Goal: Task Accomplishment & Management: Complete application form

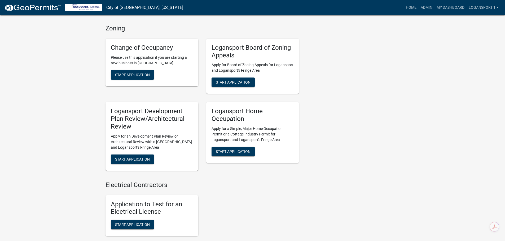
scroll to position [450, 0]
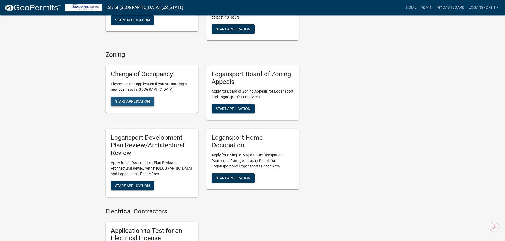
click at [127, 99] on span "Start Application" at bounding box center [132, 101] width 35 height 4
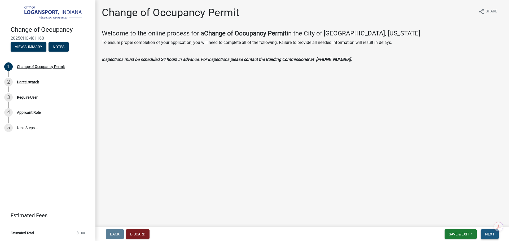
click at [484, 232] on button "Next" at bounding box center [490, 235] width 18 height 10
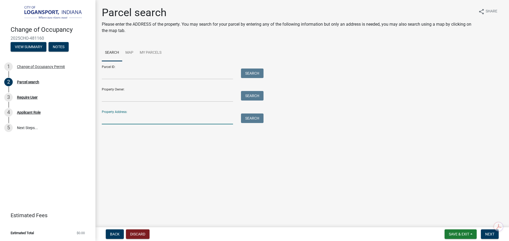
click at [151, 118] on input "Property Address:" at bounding box center [167, 119] width 131 height 11
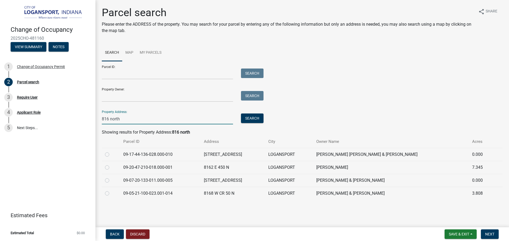
type input "816 north"
click at [111, 152] on label at bounding box center [111, 152] width 0 height 0
click at [111, 153] on input "radio" at bounding box center [112, 153] width 3 height 3
radio input "true"
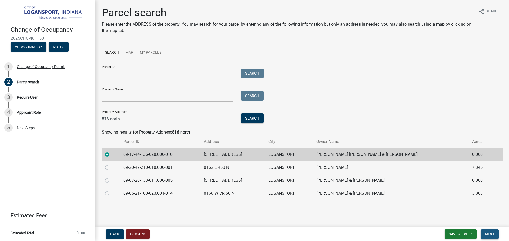
click at [490, 233] on span "Next" at bounding box center [489, 234] width 9 height 4
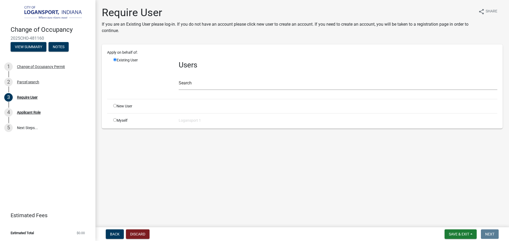
click at [116, 105] on input "radio" at bounding box center [114, 105] width 3 height 3
radio input "true"
radio input "false"
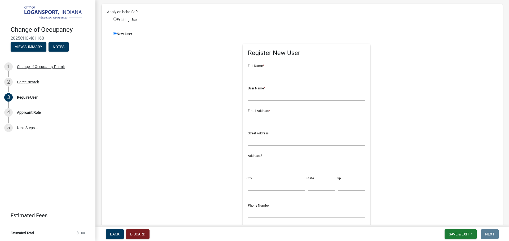
scroll to position [53, 0]
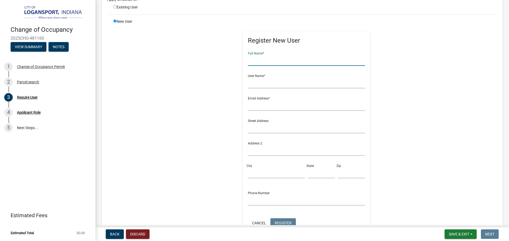
click at [259, 63] on input "text" at bounding box center [306, 60] width 117 height 11
type input "[PERSON_NAME]"
drag, startPoint x: 290, startPoint y: 82, endPoint x: 293, endPoint y: 82, distance: 2.9
click at [290, 82] on input "text" at bounding box center [306, 83] width 117 height 11
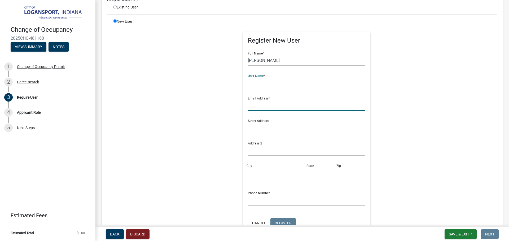
click at [262, 108] on input "text" at bounding box center [306, 105] width 117 height 11
type input "[EMAIL_ADDRESS][DOMAIN_NAME]"
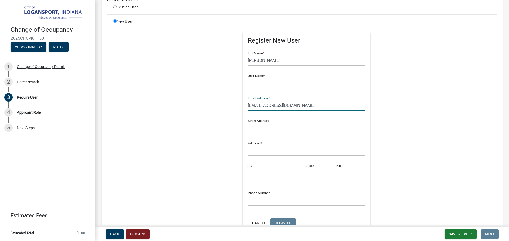
click at [264, 130] on input "text" at bounding box center [306, 128] width 117 height 11
type input "[STREET_ADDRESS]"
click at [268, 173] on input "City" at bounding box center [276, 173] width 57 height 11
type input "logansport"
click at [319, 175] on input "text" at bounding box center [321, 173] width 27 height 11
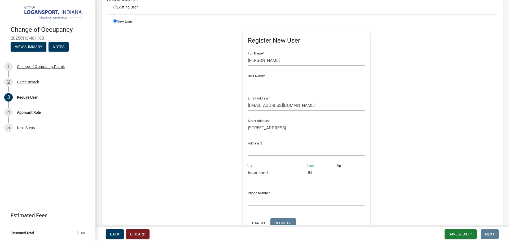
type input "IN"
click at [338, 175] on input "text" at bounding box center [351, 173] width 27 height 11
type input "46947"
click at [265, 83] on input "text" at bounding box center [306, 83] width 117 height 11
click at [270, 102] on input "[EMAIL_ADDRESS][DOMAIN_NAME]" at bounding box center [306, 105] width 117 height 11
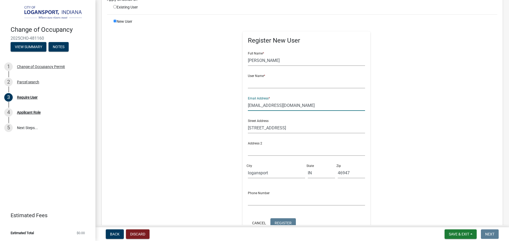
click at [270, 102] on input "[EMAIL_ADDRESS][DOMAIN_NAME]" at bounding box center [306, 105] width 117 height 11
click at [282, 85] on input "text" at bounding box center [306, 83] width 117 height 11
paste input "[EMAIL_ADDRESS][DOMAIN_NAME]"
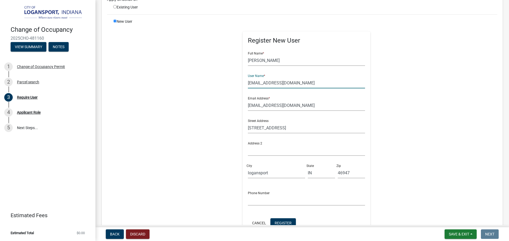
type input "[EMAIL_ADDRESS][DOMAIN_NAME]"
click at [416, 138] on div "Register New User Full Name * [PERSON_NAME] User Name * [EMAIL_ADDRESS][DOMAIN_…" at bounding box center [307, 138] width 272 height 238
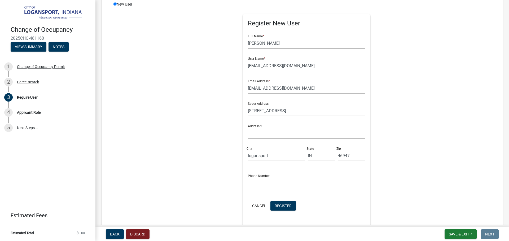
scroll to position [79, 0]
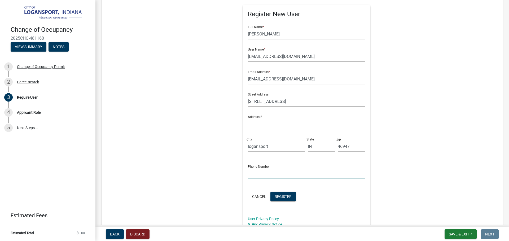
click at [280, 174] on input "text" at bounding box center [306, 173] width 117 height 11
type input "5747021951"
click at [274, 194] on button "Register" at bounding box center [282, 197] width 25 height 10
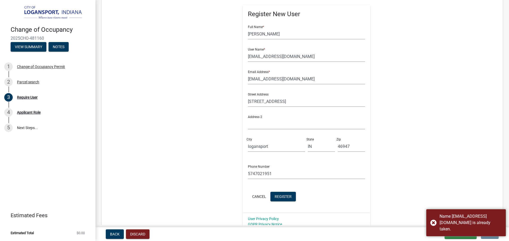
click at [410, 163] on div "Register New User Full Name * [PERSON_NAME] User Name * [EMAIL_ADDRESS][DOMAIN_…" at bounding box center [307, 111] width 272 height 238
click at [291, 56] on input "[EMAIL_ADDRESS][DOMAIN_NAME]" at bounding box center [306, 56] width 117 height 11
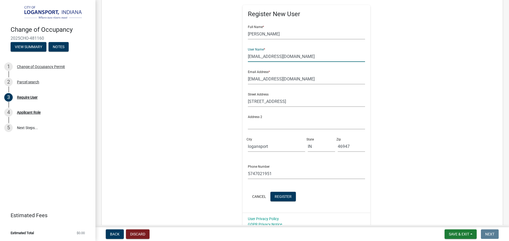
click at [383, 118] on div "Register New User Full Name * [PERSON_NAME] User Name * [EMAIL_ADDRESS][DOMAIN_…" at bounding box center [307, 111] width 272 height 238
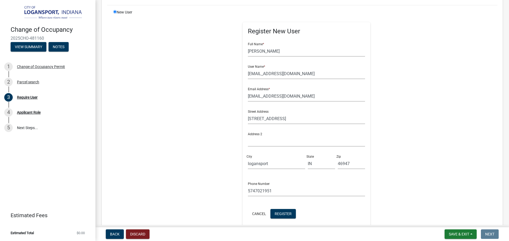
scroll to position [0, 0]
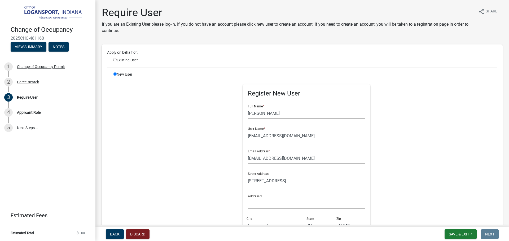
click at [116, 59] on input "radio" at bounding box center [114, 59] width 3 height 3
radio input "true"
radio input "false"
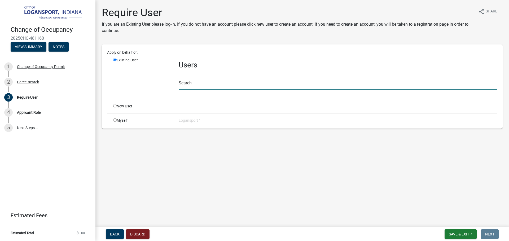
click at [196, 82] on input "text" at bounding box center [338, 84] width 318 height 11
paste input "[EMAIL_ADDRESS][DOMAIN_NAME]"
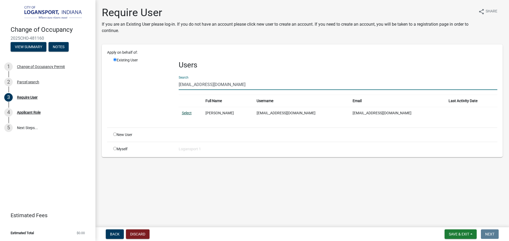
type input "[EMAIL_ADDRESS][DOMAIN_NAME]"
click at [185, 112] on link "Select" at bounding box center [187, 113] width 10 height 4
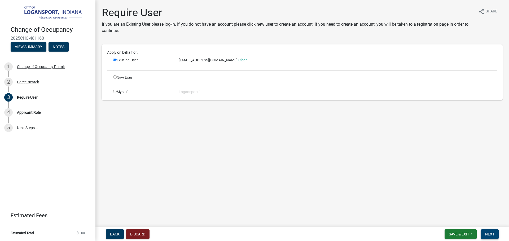
click at [486, 231] on button "Next" at bounding box center [490, 235] width 18 height 10
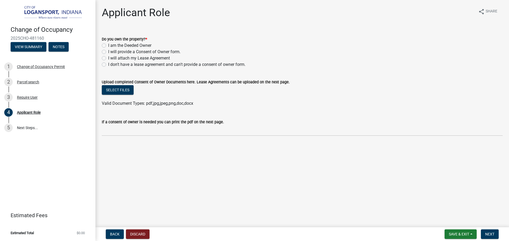
click at [108, 45] on label "I am the Deeded Owner" at bounding box center [129, 45] width 43 height 6
click at [108, 45] on input "I am the Deeded Owner" at bounding box center [109, 43] width 3 height 3
radio input "true"
click at [488, 235] on span "Next" at bounding box center [489, 234] width 9 height 4
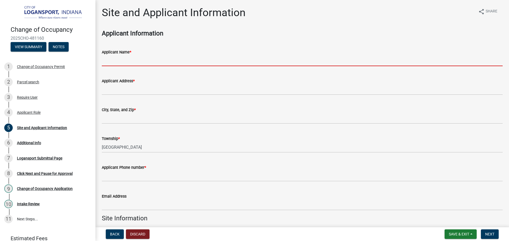
click at [154, 61] on input "Applicant Name *" at bounding box center [302, 60] width 401 height 11
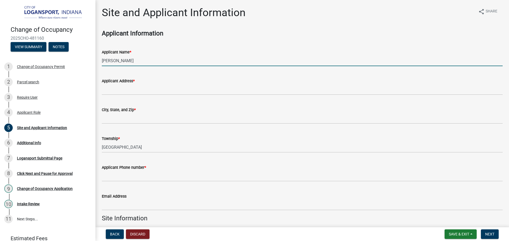
type input "[PERSON_NAME]"
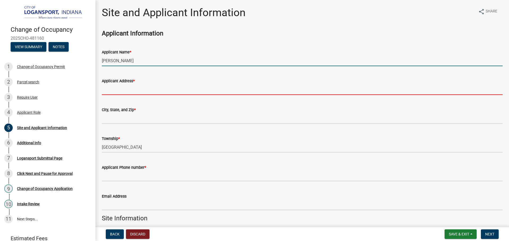
click at [144, 89] on input "Applicant Address *" at bounding box center [302, 89] width 401 height 11
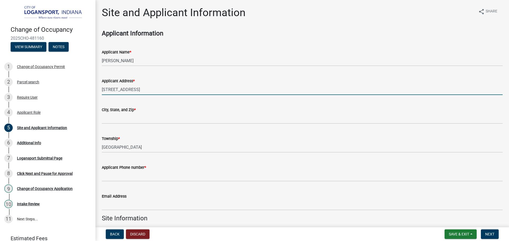
type input "[STREET_ADDRESS]"
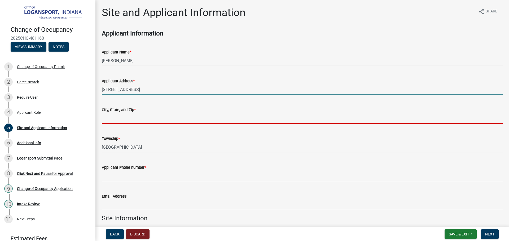
click at [155, 118] on input "City, State, and Zip *" at bounding box center [302, 118] width 401 height 11
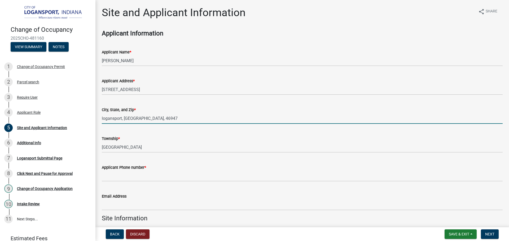
type input "logansport, [GEOGRAPHIC_DATA], 46947"
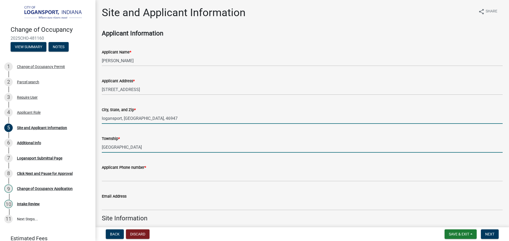
click at [143, 150] on input "[GEOGRAPHIC_DATA]" at bounding box center [302, 147] width 401 height 11
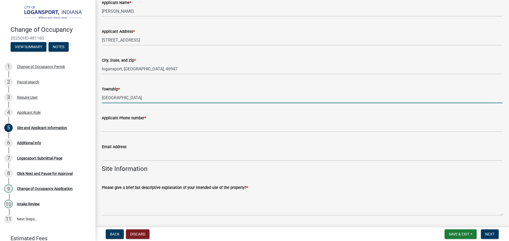
scroll to position [53, 0]
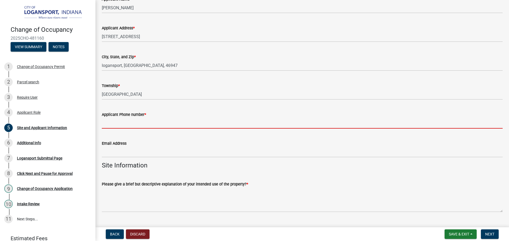
click at [138, 119] on input "Applicant Phone number *" at bounding box center [302, 123] width 401 height 11
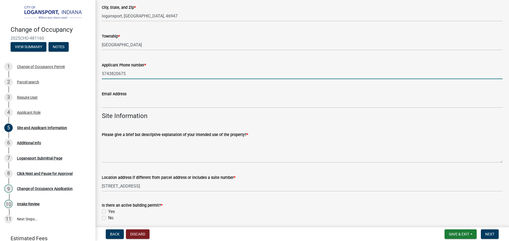
scroll to position [106, 0]
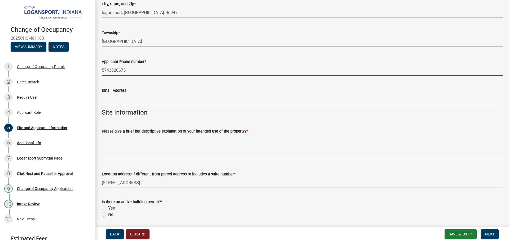
type input "5743820675"
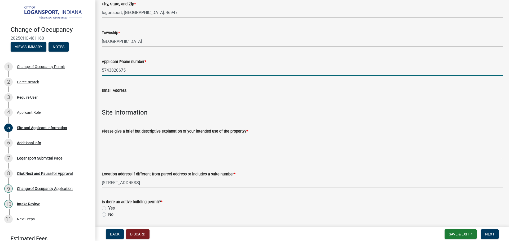
click at [207, 153] on textarea "Please give a brief but descriptive explanation of your intended use of the pro…" at bounding box center [302, 147] width 401 height 25
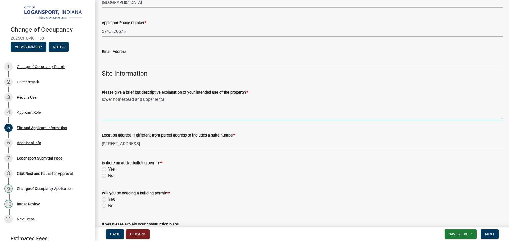
scroll to position [159, 0]
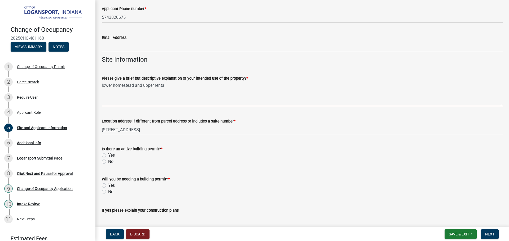
type textarea "lower homestead and upper rental"
click at [108, 154] on label "Yes" at bounding box center [111, 155] width 7 height 6
click at [108, 154] on input "Yes" at bounding box center [109, 153] width 3 height 3
radio input "true"
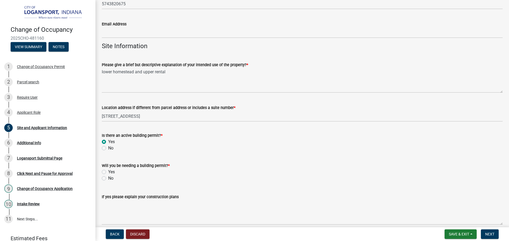
scroll to position [185, 0]
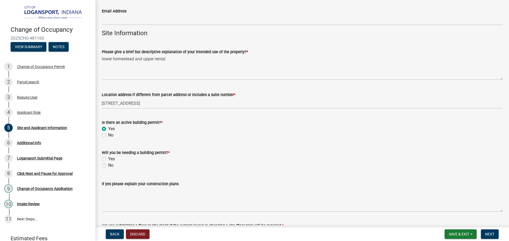
click at [104, 163] on div "No" at bounding box center [302, 165] width 401 height 6
click at [108, 164] on label "No" at bounding box center [110, 165] width 5 height 6
click at [108, 164] on input "No" at bounding box center [109, 163] width 3 height 3
radio input "true"
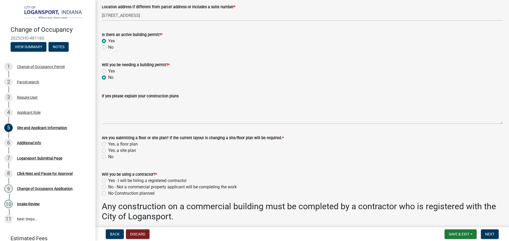
scroll to position [291, 0]
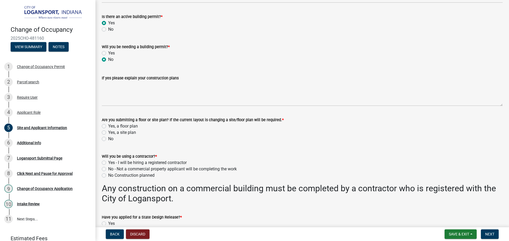
click at [108, 139] on label "No" at bounding box center [110, 139] width 5 height 6
click at [108, 139] on input "No" at bounding box center [109, 137] width 3 height 3
radio input "true"
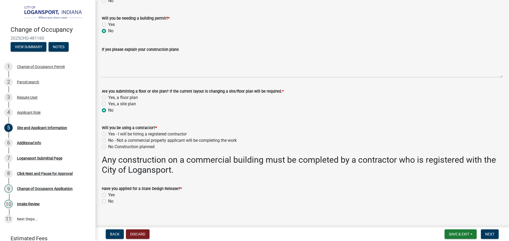
scroll to position [325, 0]
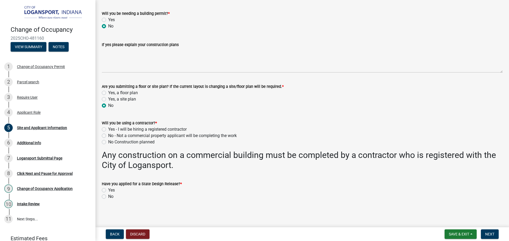
click at [108, 142] on label "No Construction planned" at bounding box center [131, 142] width 46 height 6
click at [108, 142] on input "No Construction planned" at bounding box center [109, 140] width 3 height 3
radio input "true"
click at [108, 195] on label "No" at bounding box center [110, 197] width 5 height 6
click at [108, 195] on input "No" at bounding box center [109, 195] width 3 height 3
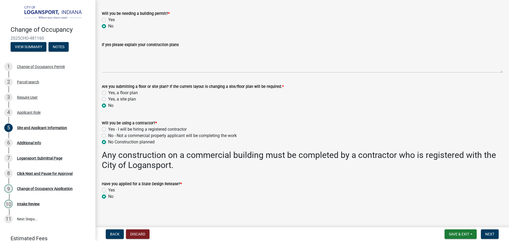
radio input "true"
click at [489, 234] on span "Next" at bounding box center [489, 234] width 9 height 4
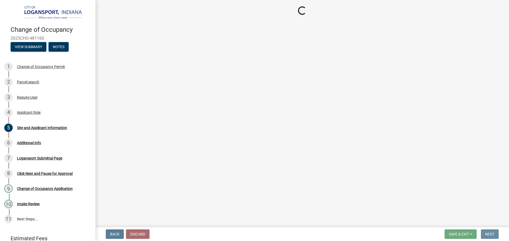
scroll to position [0, 0]
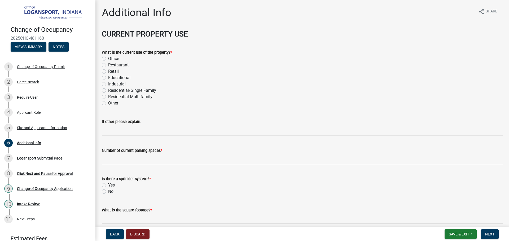
click at [108, 96] on label "Residential Multi family" at bounding box center [130, 97] width 44 height 6
click at [108, 96] on input "Residential Multi family" at bounding box center [109, 95] width 3 height 3
radio input "true"
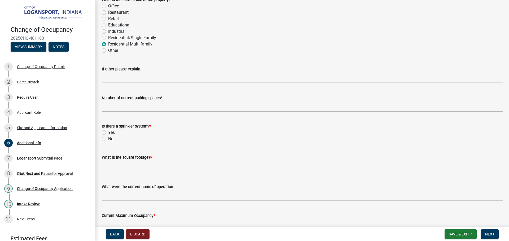
scroll to position [53, 0]
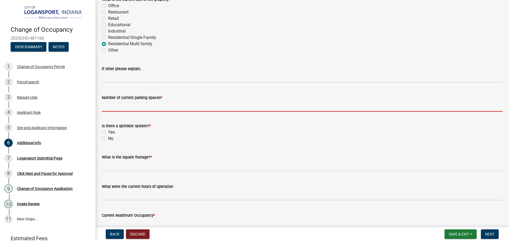
click at [152, 108] on input "text" at bounding box center [302, 106] width 401 height 11
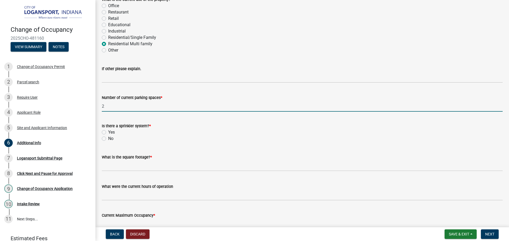
scroll to position [79, 0]
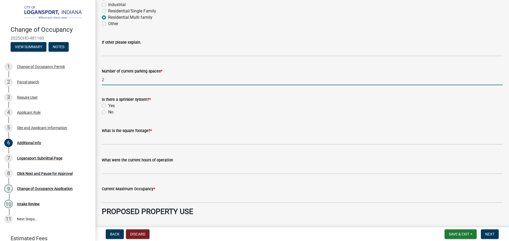
type input "2"
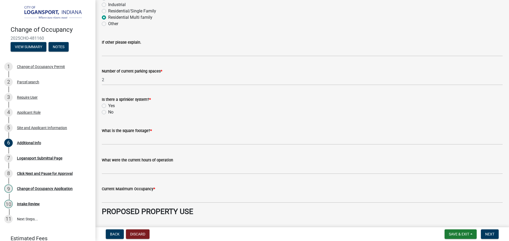
click at [108, 112] on label "No" at bounding box center [110, 112] width 5 height 6
click at [108, 112] on input "No" at bounding box center [109, 110] width 3 height 3
radio input "true"
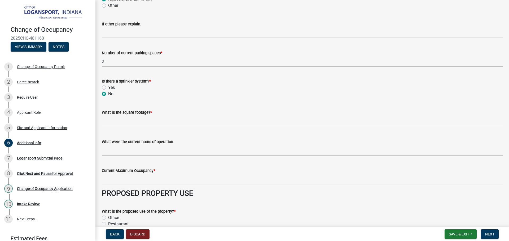
scroll to position [106, 0]
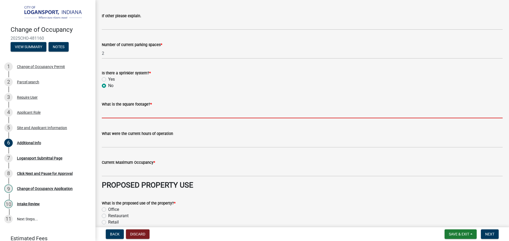
click at [113, 116] on input "text" at bounding box center [302, 113] width 401 height 11
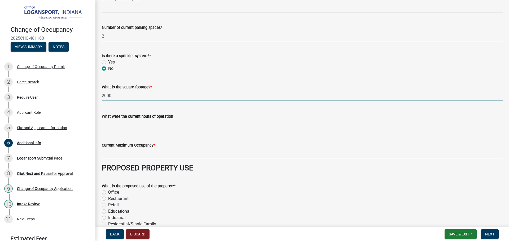
scroll to position [132, 0]
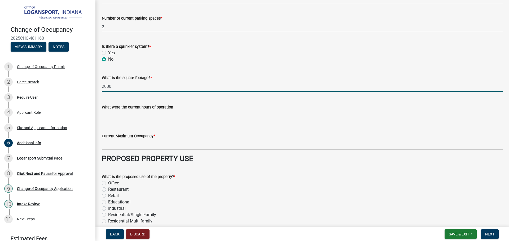
type input "2000"
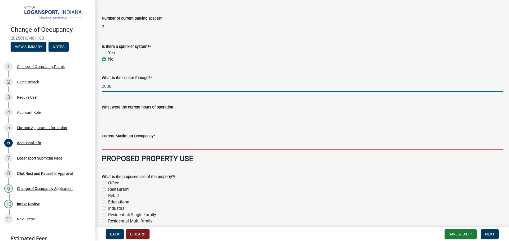
click at [135, 145] on input "Current Maximum Occupancy *" at bounding box center [302, 144] width 401 height 11
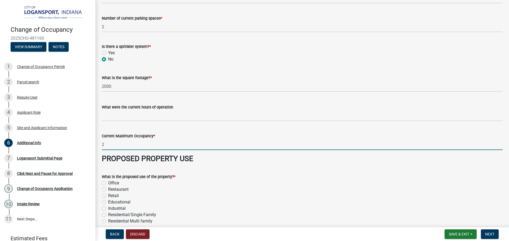
type input "2"
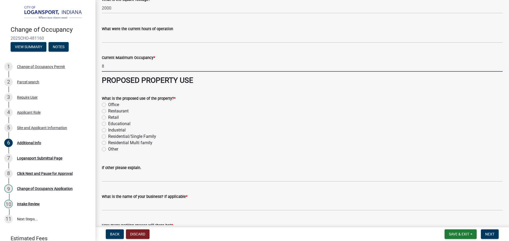
scroll to position [212, 0]
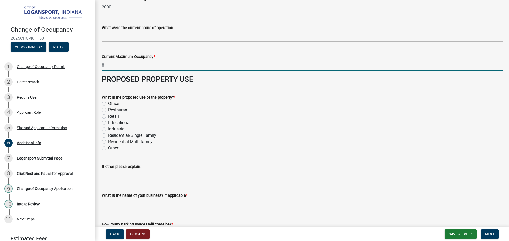
type input "8"
click at [108, 141] on label "Residential Multi family" at bounding box center [130, 142] width 44 height 6
click at [108, 141] on input "Residential Multi family" at bounding box center [109, 140] width 3 height 3
radio input "true"
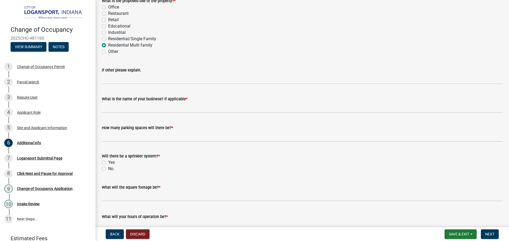
scroll to position [318, 0]
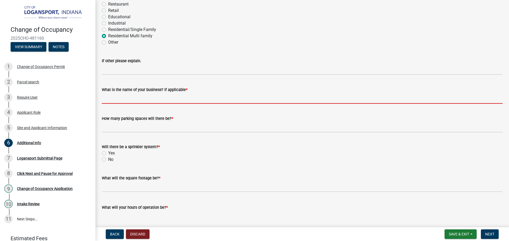
click at [121, 97] on input "What is the name of your business? If applicable *" at bounding box center [302, 98] width 401 height 11
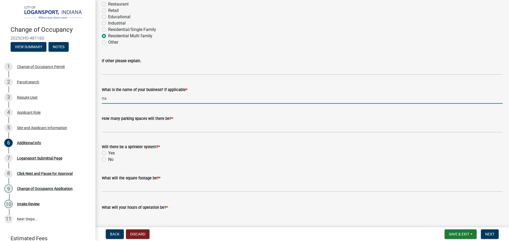
type input "na"
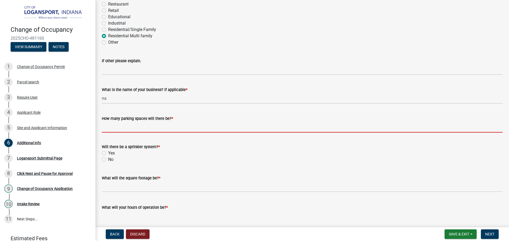
click at [107, 127] on input "text" at bounding box center [302, 127] width 401 height 11
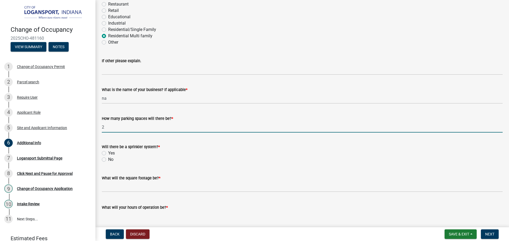
scroll to position [344, 0]
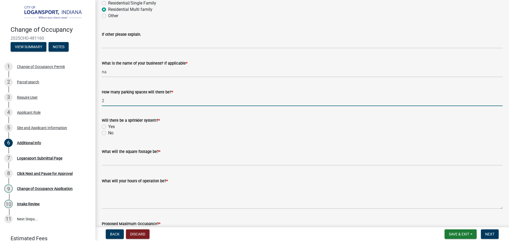
type input "2"
click at [108, 132] on label "No" at bounding box center [110, 133] width 5 height 6
click at [108, 132] on input "No" at bounding box center [109, 131] width 3 height 3
radio input "true"
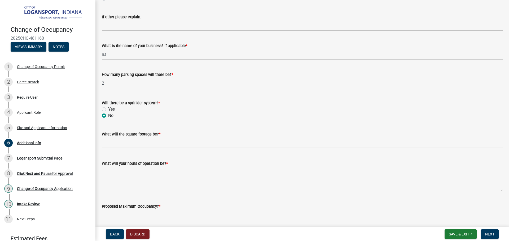
scroll to position [371, 0]
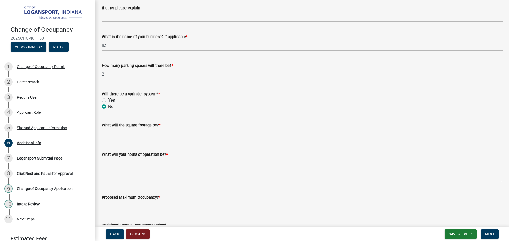
click at [134, 136] on input "text" at bounding box center [302, 133] width 401 height 11
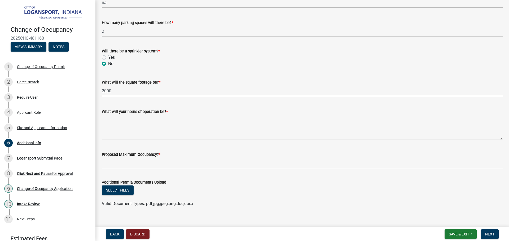
scroll to position [421, 0]
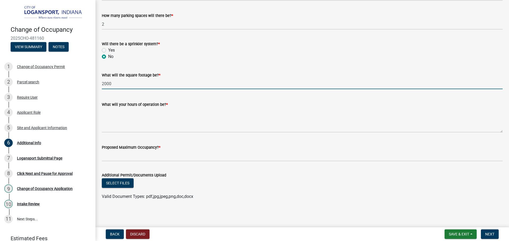
type input "2000"
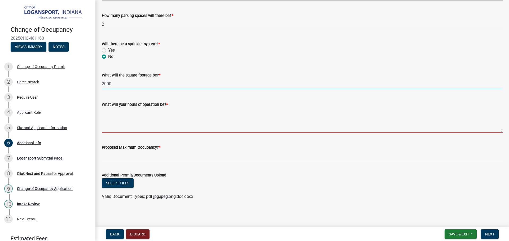
click at [145, 127] on textarea "What will your hours of operation be? *" at bounding box center [302, 120] width 401 height 25
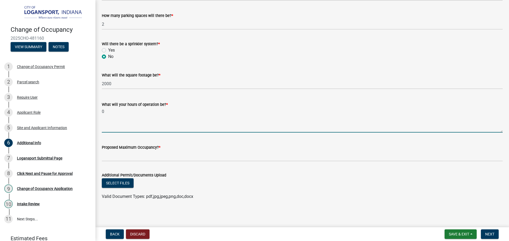
type textarea "0"
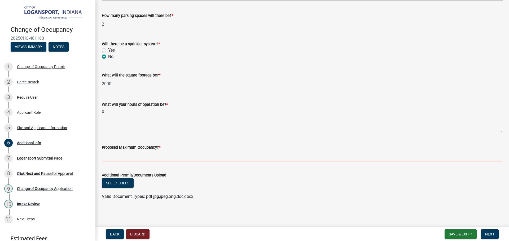
click at [134, 151] on input "Proposed Maximum Occupancy? *" at bounding box center [302, 156] width 401 height 11
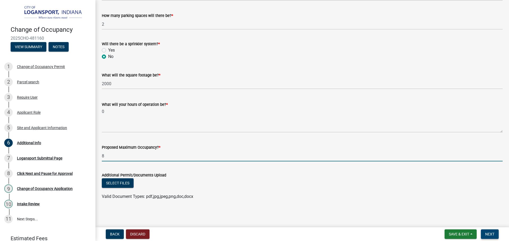
type input "8"
click at [487, 234] on span "Next" at bounding box center [489, 234] width 9 height 4
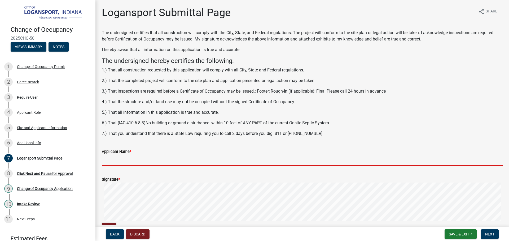
click at [124, 159] on input "Applicant Name *" at bounding box center [302, 160] width 401 height 11
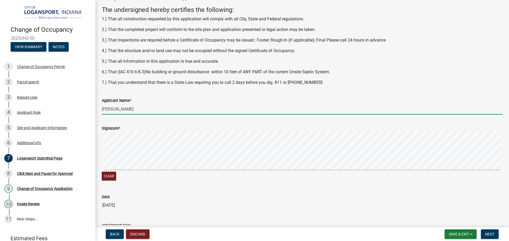
scroll to position [53, 0]
type input "[PERSON_NAME]"
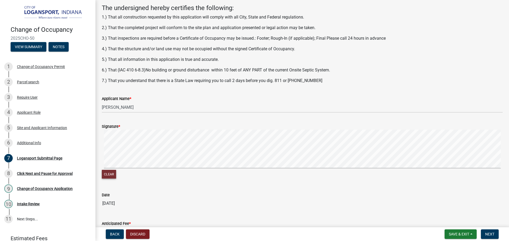
click at [107, 173] on button "Clear" at bounding box center [109, 174] width 14 height 9
click at [112, 175] on button "Clear" at bounding box center [109, 174] width 14 height 9
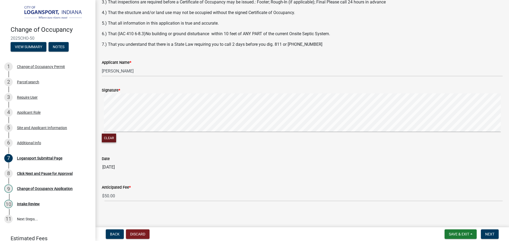
scroll to position [91, 0]
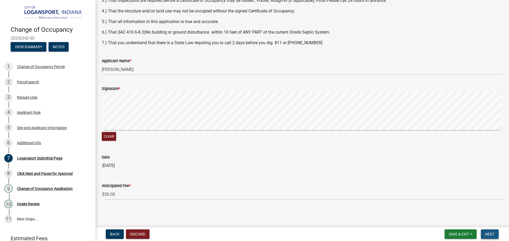
click at [487, 233] on span "Next" at bounding box center [489, 234] width 9 height 4
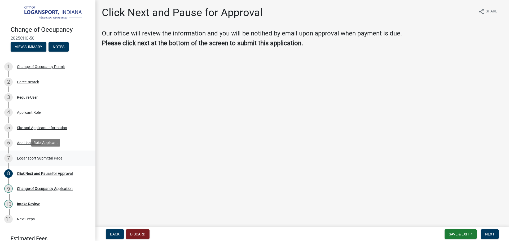
click at [35, 157] on div "Logansport Submittal Page" at bounding box center [39, 159] width 45 height 4
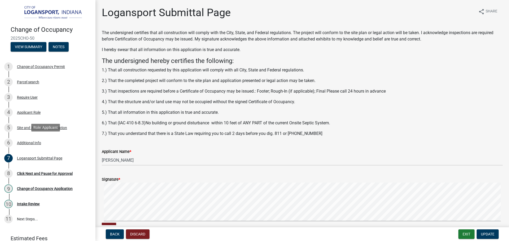
click at [31, 144] on div "Additional Info" at bounding box center [29, 143] width 24 height 4
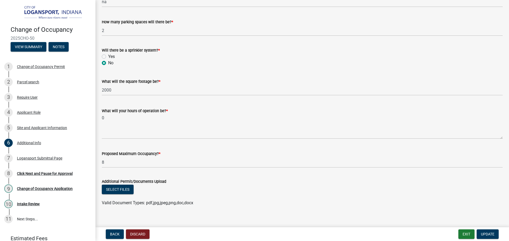
scroll to position [421, 0]
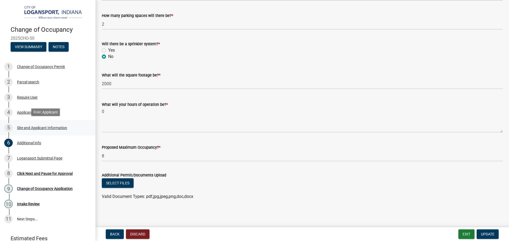
click at [39, 126] on div "Site and Applicant Information" at bounding box center [42, 128] width 50 height 4
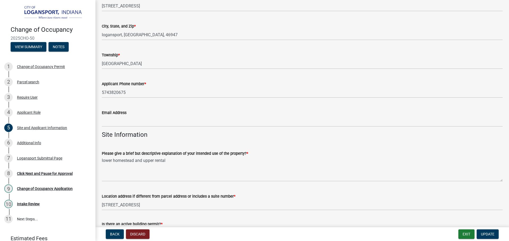
scroll to position [159, 0]
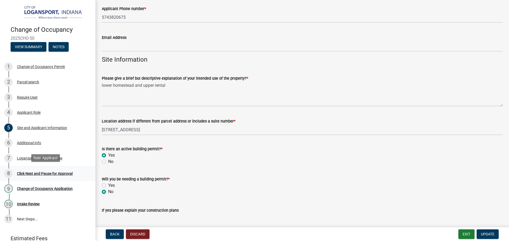
click at [46, 167] on link "8 Click Next and Pause for Approval" at bounding box center [47, 173] width 95 height 15
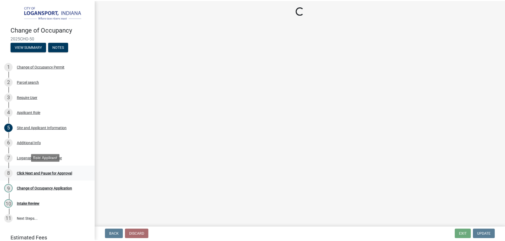
scroll to position [0, 0]
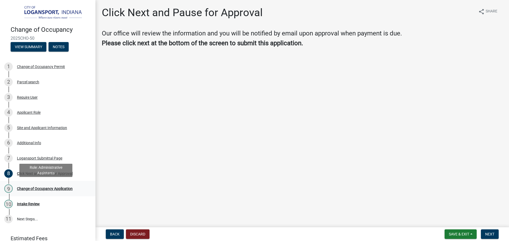
click at [51, 187] on div "Change of Occupancy Application" at bounding box center [45, 189] width 56 height 4
click at [63, 172] on div "Click Next and Pause for Approval" at bounding box center [45, 174] width 56 height 4
click at [471, 234] on button "Save & Exit" at bounding box center [460, 235] width 32 height 10
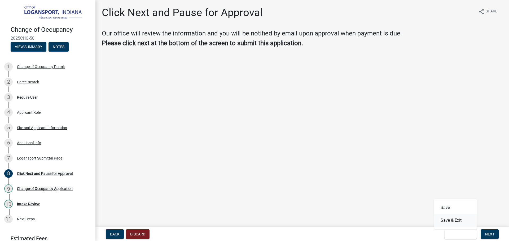
click at [464, 216] on button "Save & Exit" at bounding box center [455, 220] width 42 height 13
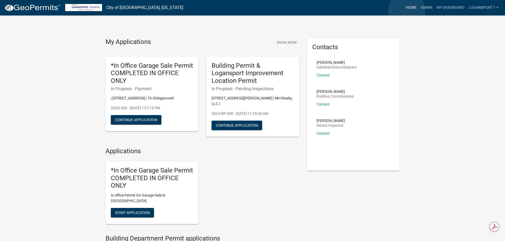
click at [406, 10] on link "Home" at bounding box center [410, 8] width 15 height 10
